Goal: Information Seeking & Learning: Learn about a topic

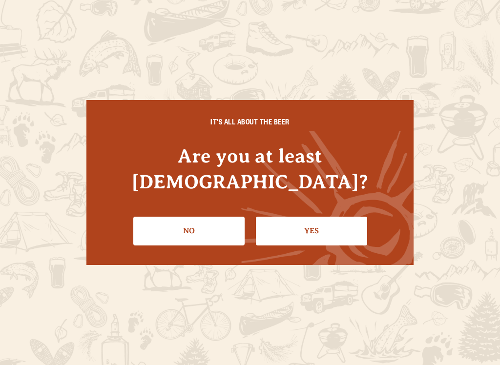
click at [306, 226] on link "Yes" at bounding box center [311, 231] width 111 height 28
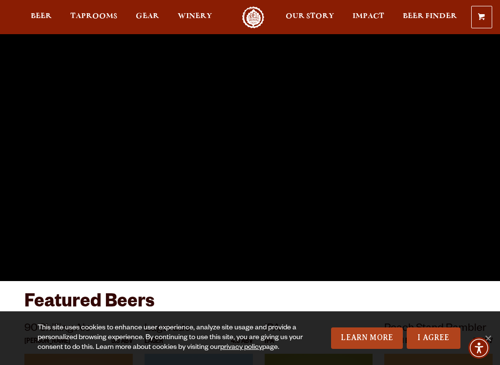
click at [101, 18] on span "Taprooms" at bounding box center [93, 16] width 47 height 8
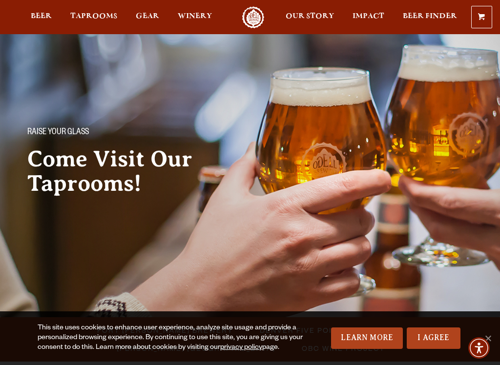
click at [115, 323] on span "Fort [PERSON_NAME] Brewery" at bounding box center [165, 330] width 136 height 14
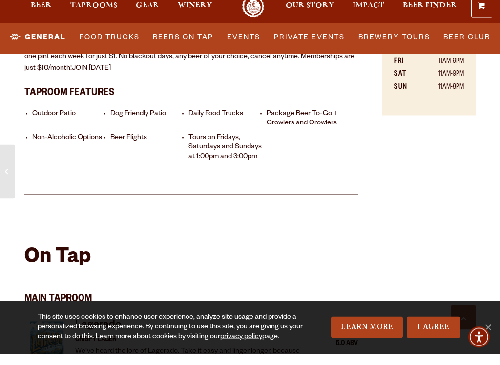
scroll to position [812, 0]
click at [248, 37] on link "Events" at bounding box center [243, 48] width 41 height 22
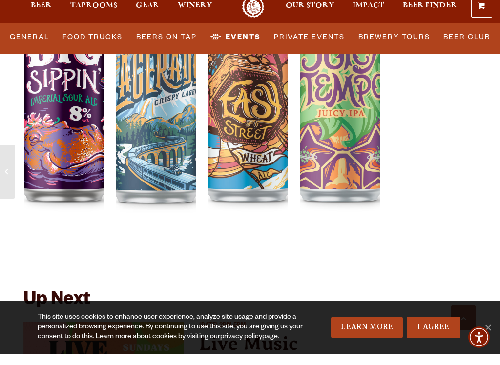
scroll to position [3877, 0]
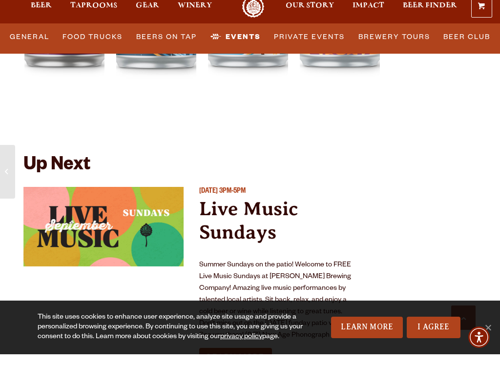
click at [240, 359] on link "Learn More" at bounding box center [235, 368] width 73 height 18
